Goal: Task Accomplishment & Management: Use online tool/utility

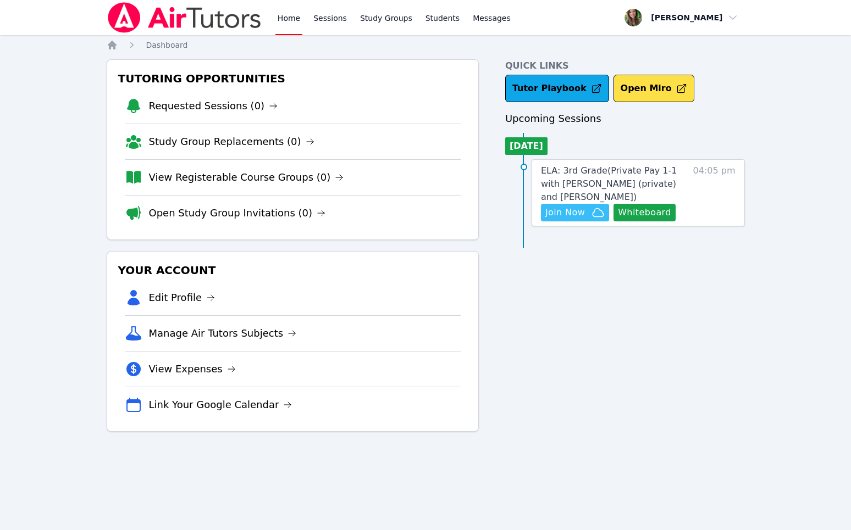
click at [592, 216] on icon "button" at bounding box center [597, 212] width 13 height 13
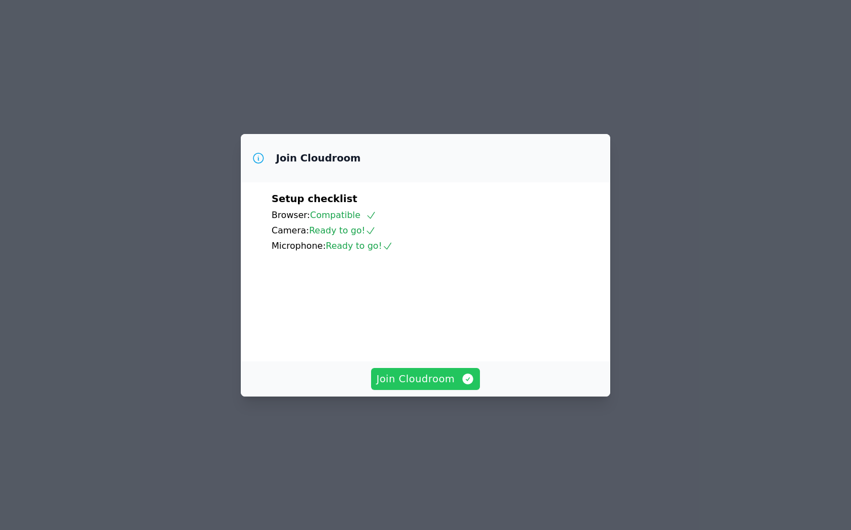
click at [429, 390] on button "Join Cloudroom" at bounding box center [425, 379] width 109 height 22
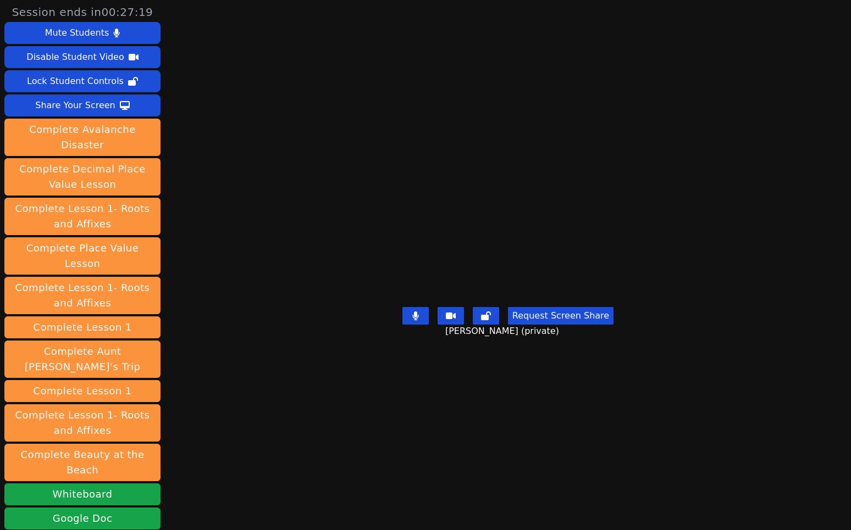
scroll to position [129, 0]
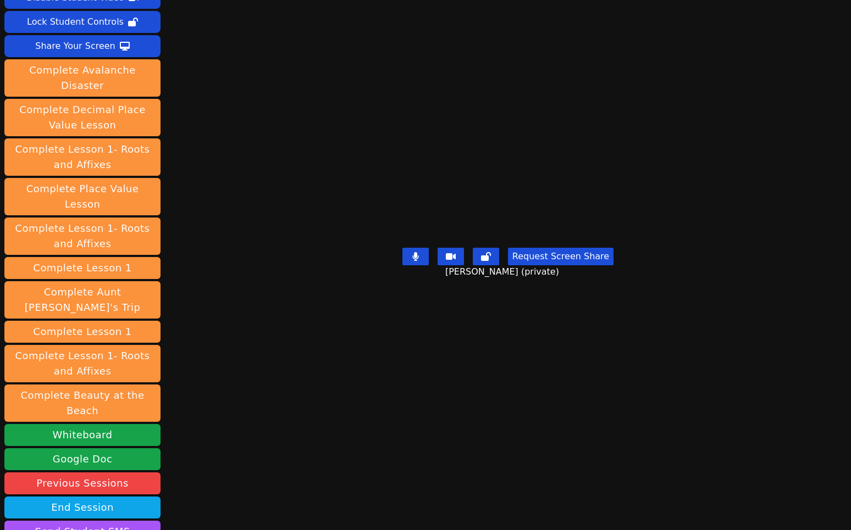
scroll to position [57, 0]
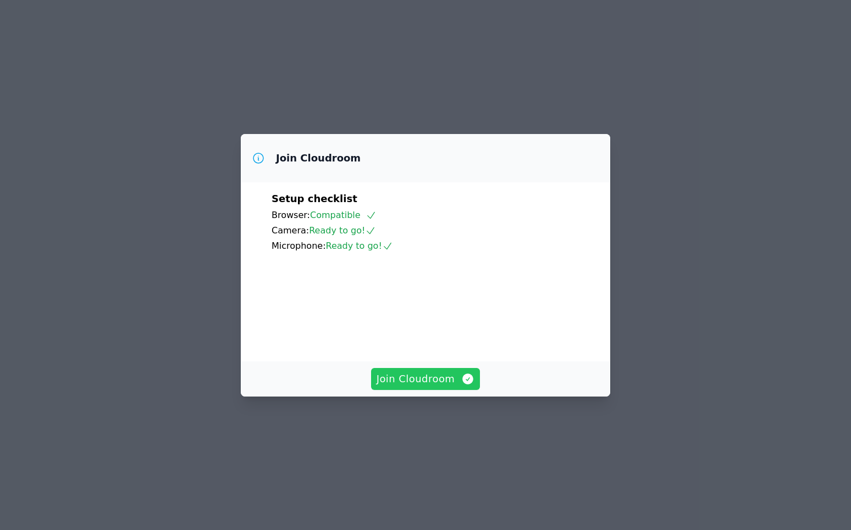
click at [442, 387] on span "Join Cloudroom" at bounding box center [425, 378] width 98 height 15
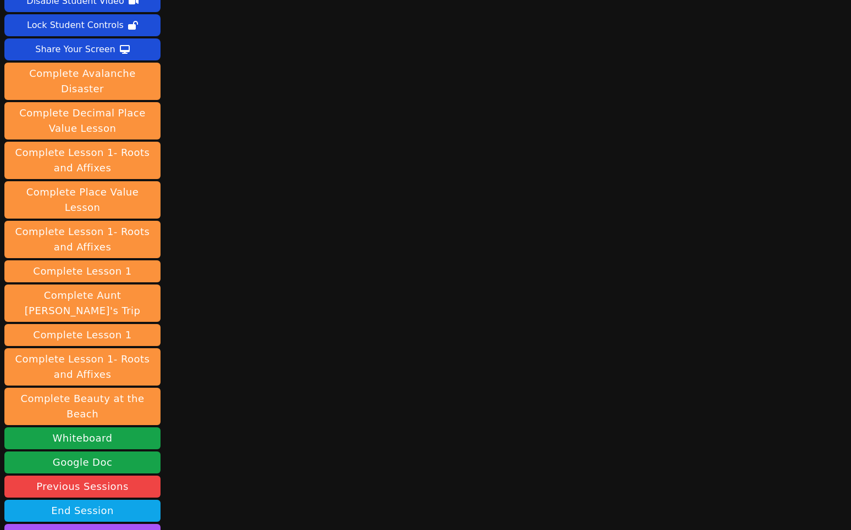
scroll to position [92, 0]
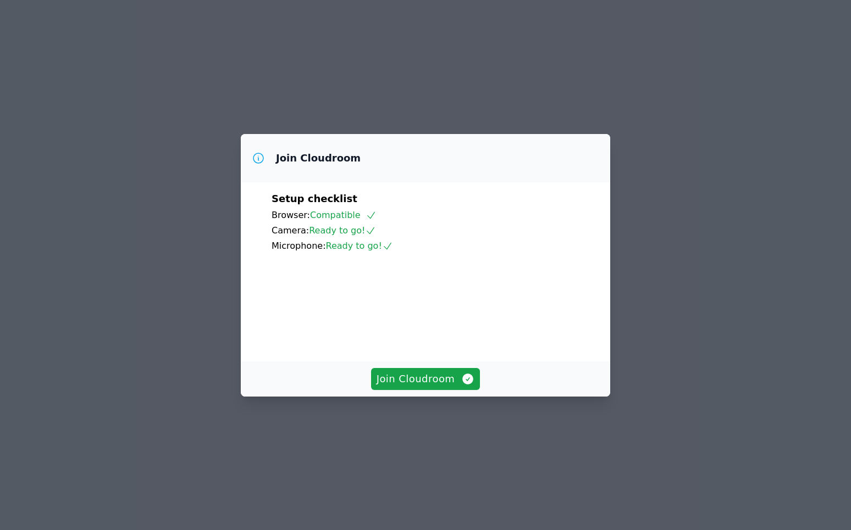
click at [412, 397] on div "Join Cloudroom" at bounding box center [425, 379] width 369 height 35
click at [409, 387] on span "Join Cloudroom" at bounding box center [425, 378] width 98 height 15
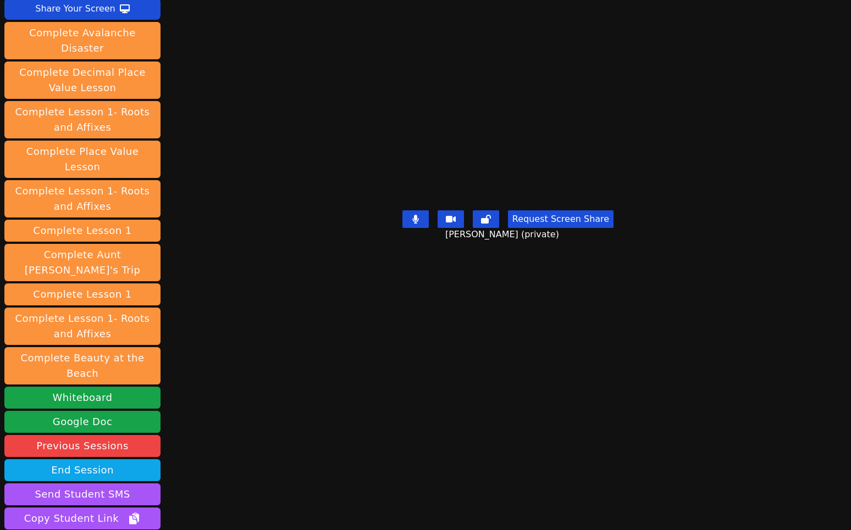
scroll to position [129, 0]
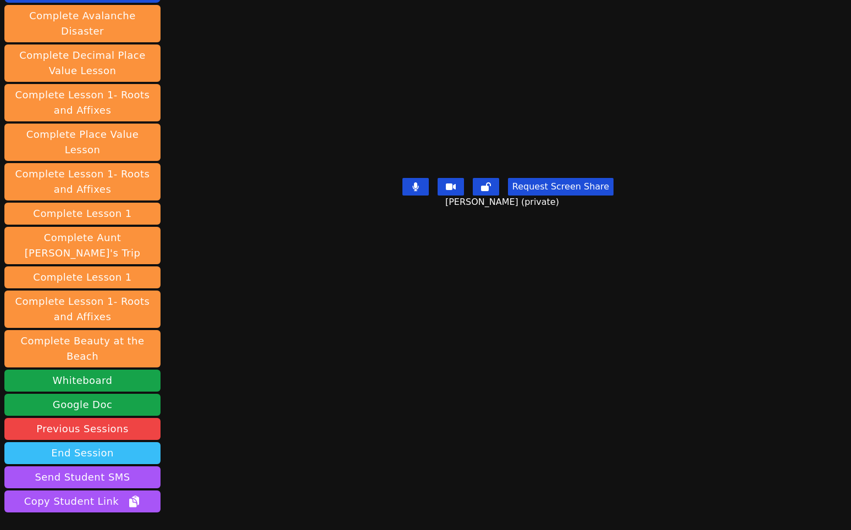
click at [48, 442] on button "End Session" at bounding box center [82, 453] width 156 height 22
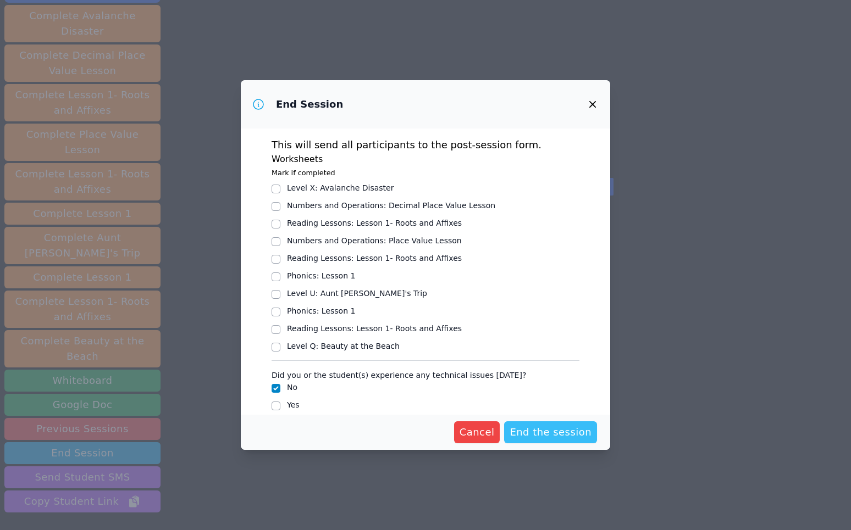
click at [521, 435] on span "End the session" at bounding box center [550, 432] width 82 height 15
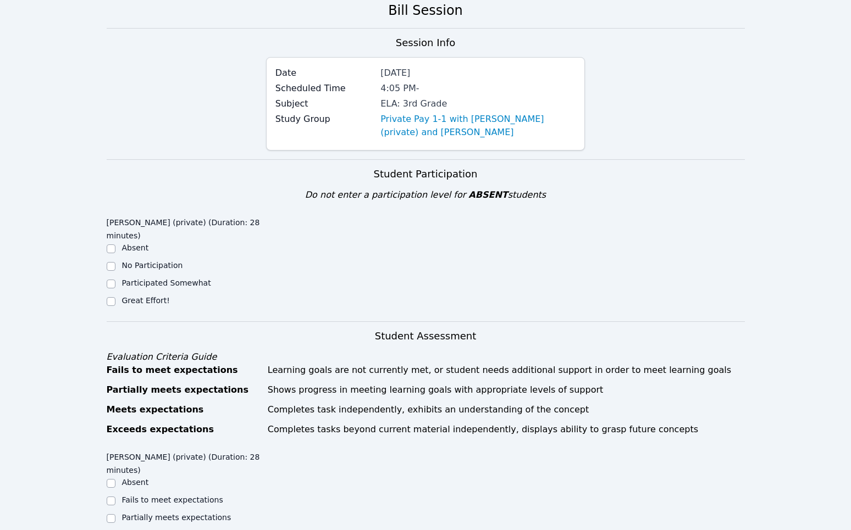
scroll to position [62, 0]
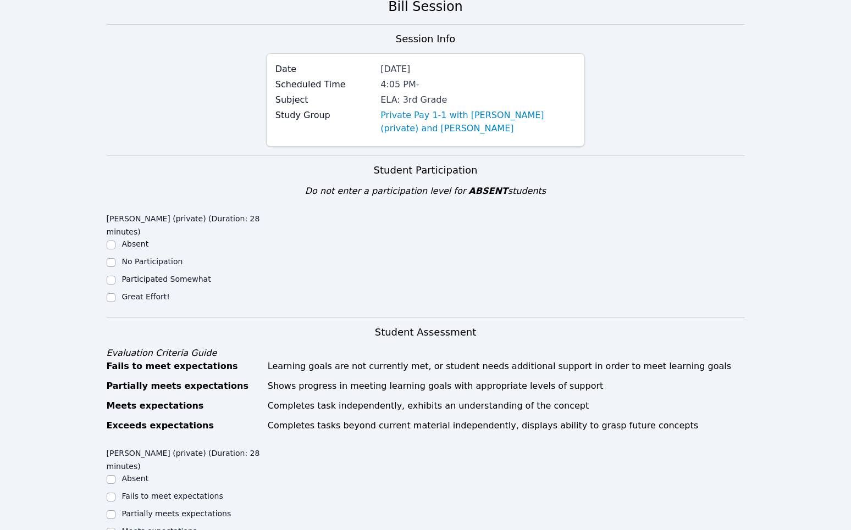
click at [116, 298] on div "Great Effort!" at bounding box center [186, 297] width 159 height 13
click at [108, 294] on input "Great Effort!" at bounding box center [111, 297] width 9 height 9
checkbox input "true"
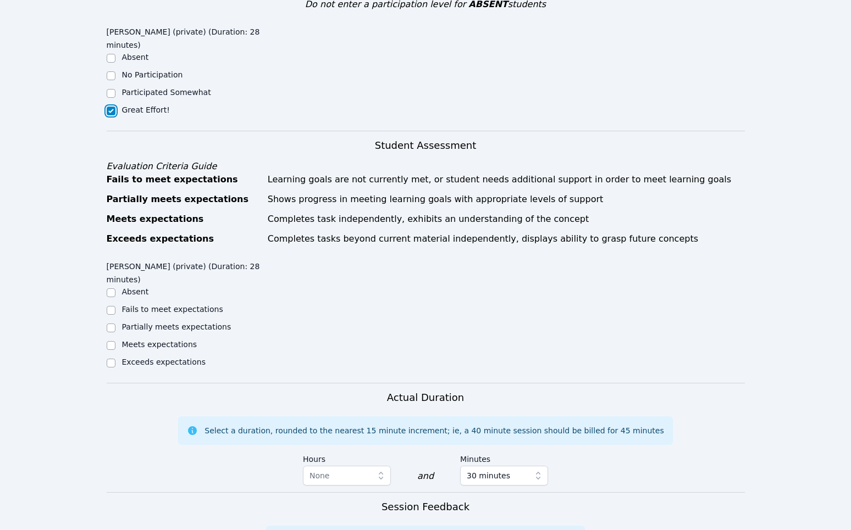
scroll to position [320, 0]
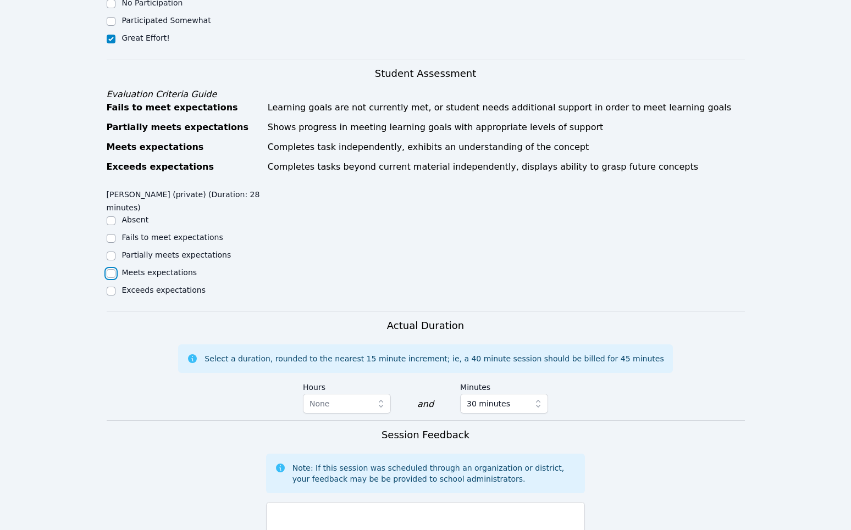
click at [110, 271] on input "Meets expectations" at bounding box center [111, 273] width 9 height 9
checkbox input "true"
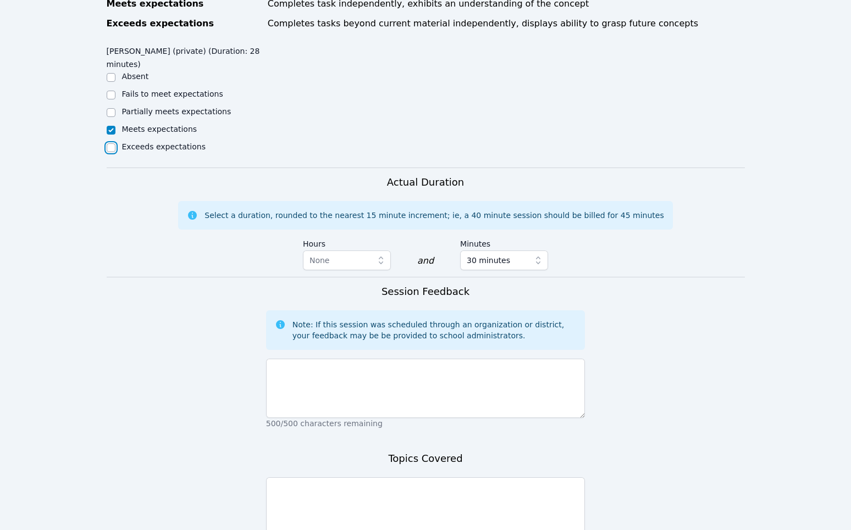
scroll to position [483, 0]
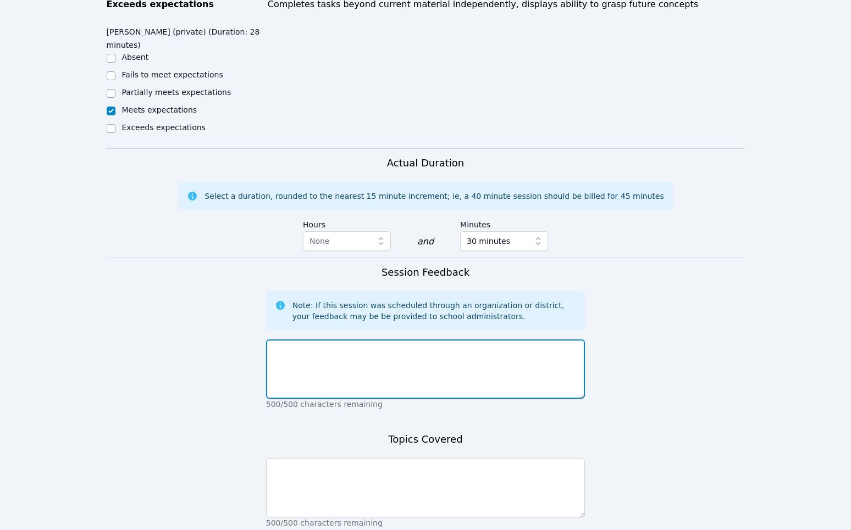
click at [492, 380] on textarea at bounding box center [425, 369] width 319 height 59
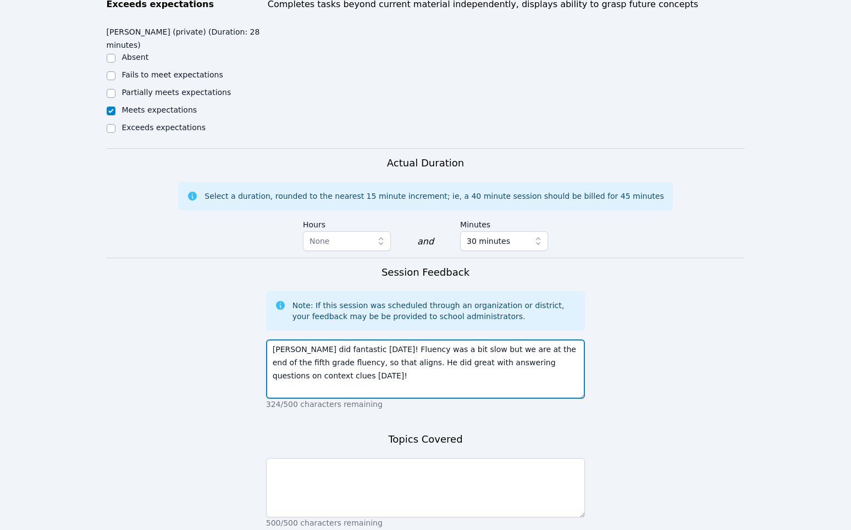
type textarea "Owen did fantastic today! Fluency was a bit slow but we are at the end of the f…"
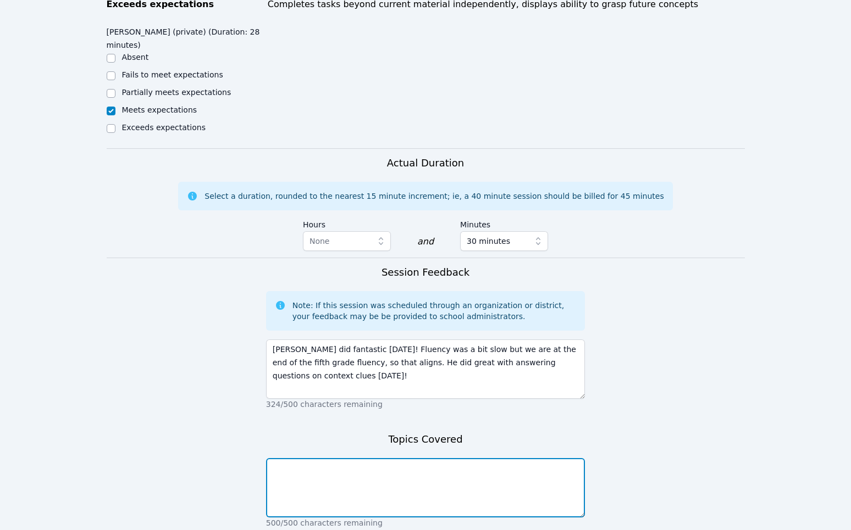
click at [426, 467] on textarea at bounding box center [425, 487] width 319 height 59
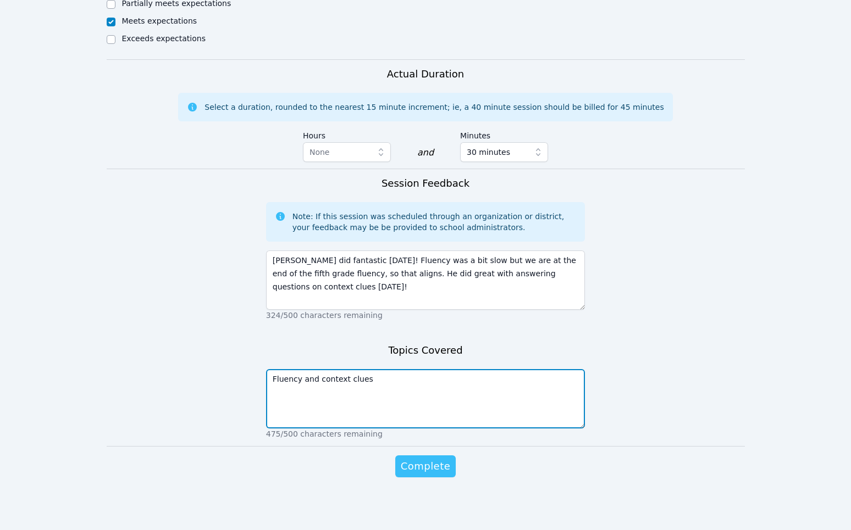
type textarea "Fluency and context clues"
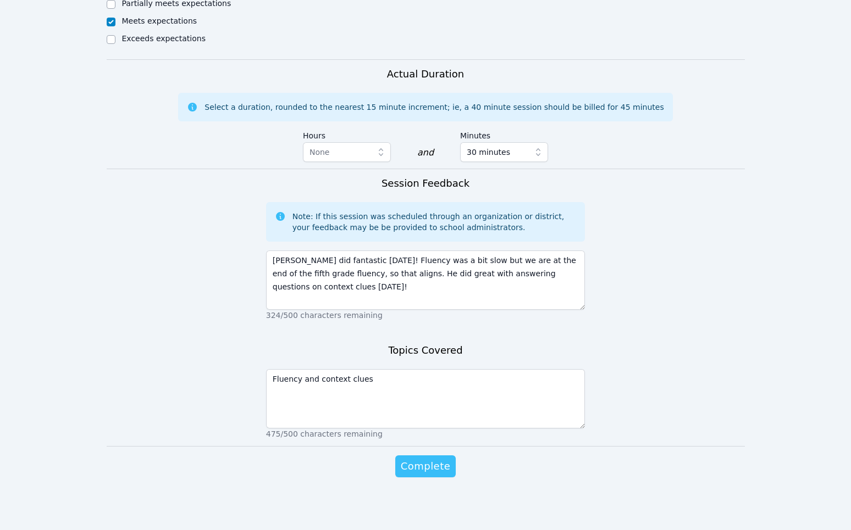
click at [410, 458] on button "Complete" at bounding box center [425, 467] width 60 height 22
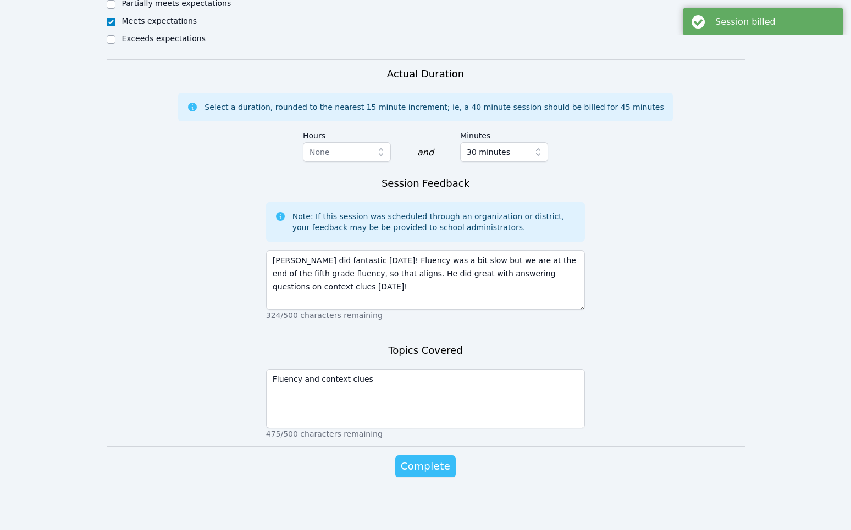
scroll to position [0, 0]
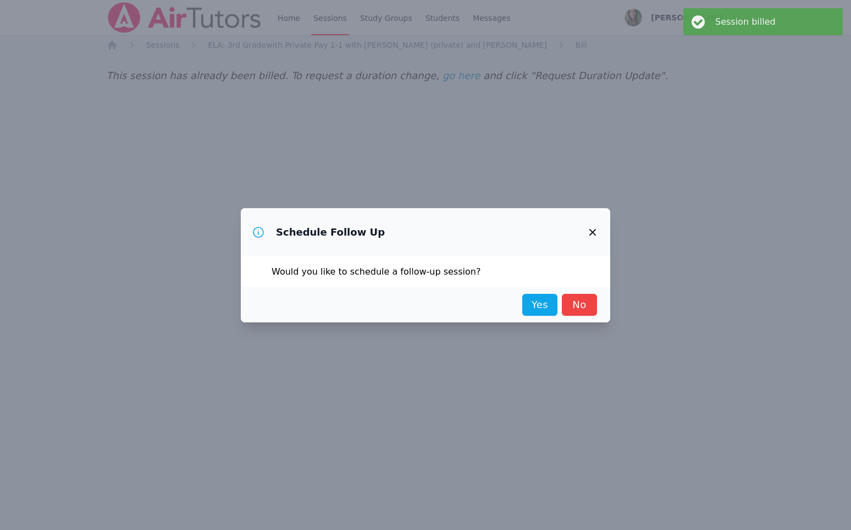
click at [532, 318] on div "Yes No" at bounding box center [425, 304] width 369 height 35
